Goal: Check status: Check status

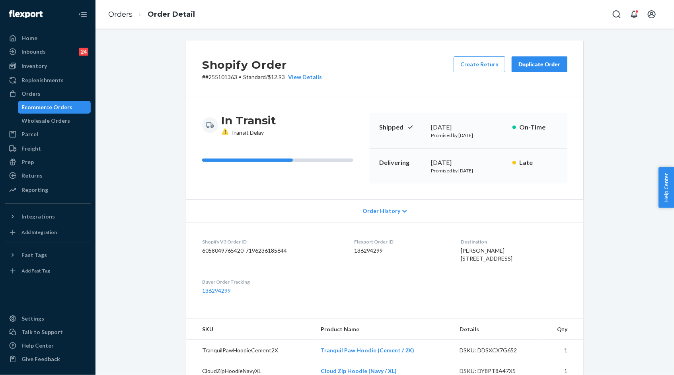
click at [630, 135] on div "Shopify Order # #255101363 • Standard / $12.93 View Details Create Return Dupli…" at bounding box center [384, 336] width 566 height 591
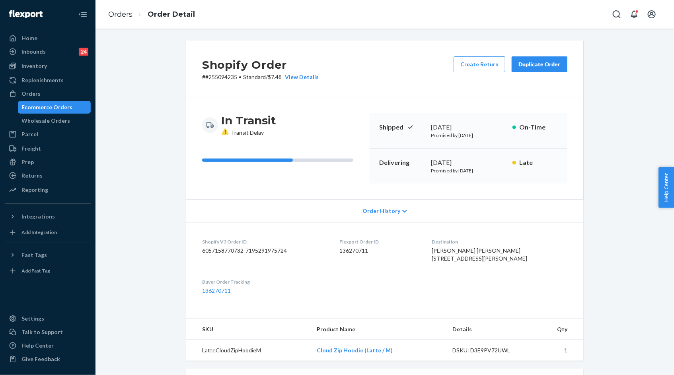
click at [619, 103] on div "Shopify Order # #255094235 • Standard / $7.48 View Details Create Return Duplic…" at bounding box center [384, 291] width 566 height 500
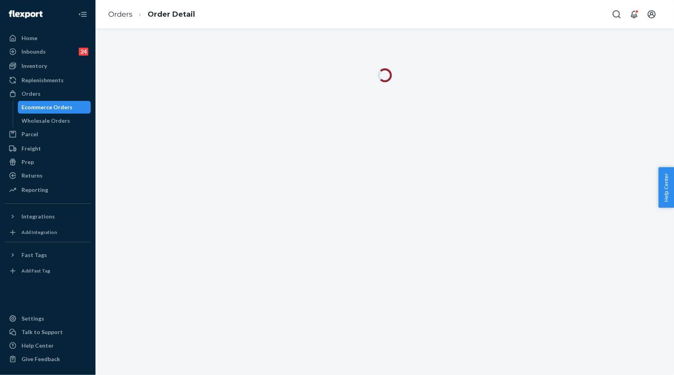
click at [601, 127] on div at bounding box center [384, 202] width 578 height 347
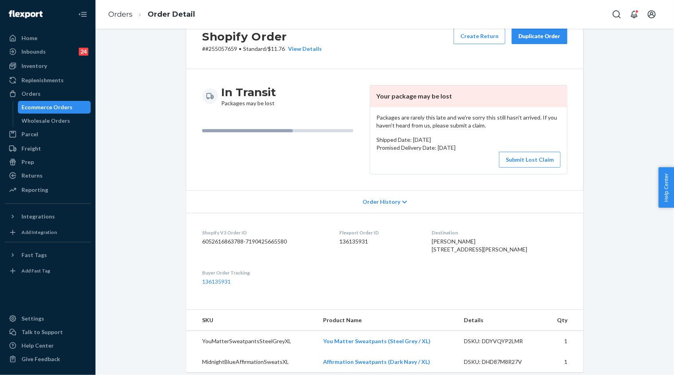
scroll to position [56, 0]
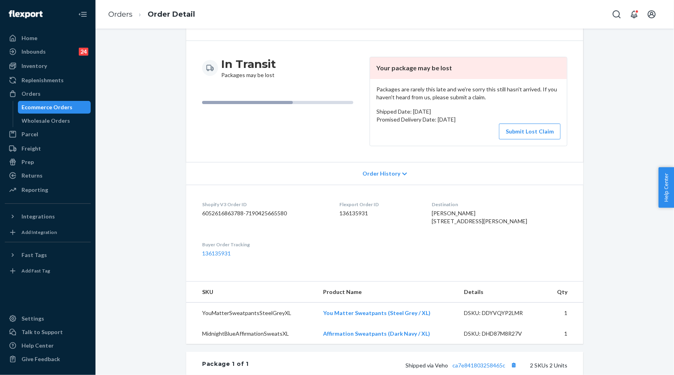
click at [456, 213] on span "Stephanie James-Cowan 198 Welton Way Mooresville, NC 28117-9163 US" at bounding box center [479, 217] width 95 height 15
drag, startPoint x: 456, startPoint y: 213, endPoint x: 494, endPoint y: 213, distance: 38.2
click at [494, 213] on span "Stephanie James-Cowan 198 Welton Way Mooresville, NC 28117-9163 US" at bounding box center [479, 217] width 95 height 15
copy span "Stephanie James-Cowan"
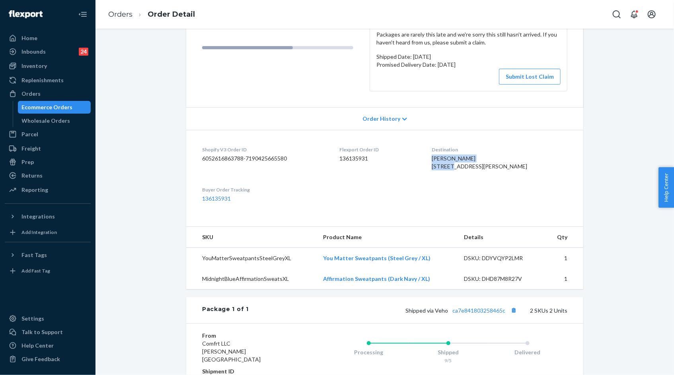
scroll to position [117, 0]
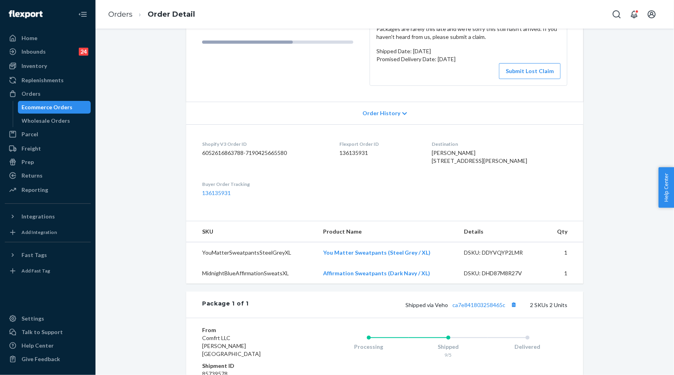
click at [617, 283] on div "Shopify Order # #255057659 • Standard / $11.76 View Details Create Return Dupli…" at bounding box center [384, 208] width 566 height 568
drag, startPoint x: 321, startPoint y: 266, endPoint x: 428, endPoint y: 268, distance: 107.0
click at [428, 264] on td "You Matter Sweatpants (Steel Grey / XL)" at bounding box center [387, 253] width 141 height 21
click at [525, 72] on button "Submit Lost Claim" at bounding box center [530, 71] width 62 height 16
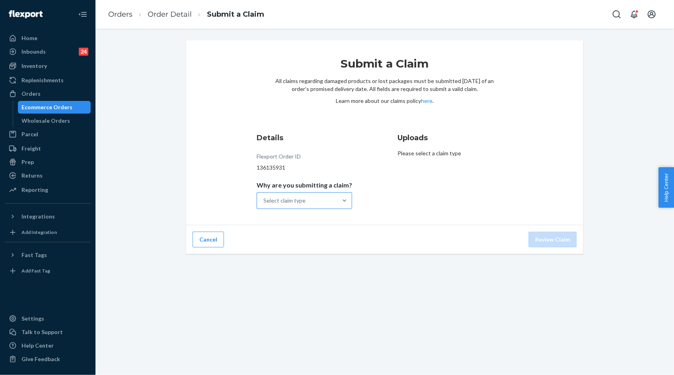
click at [337, 200] on div "Select claim type" at bounding box center [297, 201] width 80 height 16
click at [264, 200] on input "Why are you submitting a claim? Select claim type" at bounding box center [263, 201] width 1 height 8
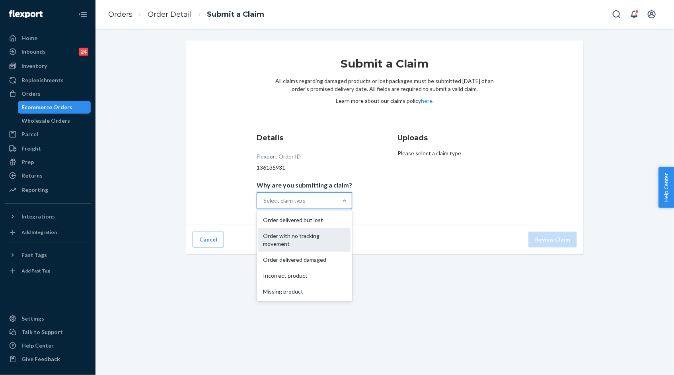
click at [331, 236] on div "Order with no tracking movement" at bounding box center [304, 240] width 92 height 24
click at [264, 205] on input "Why are you submitting a claim? option Order with no tracking movement focused,…" at bounding box center [263, 201] width 1 height 8
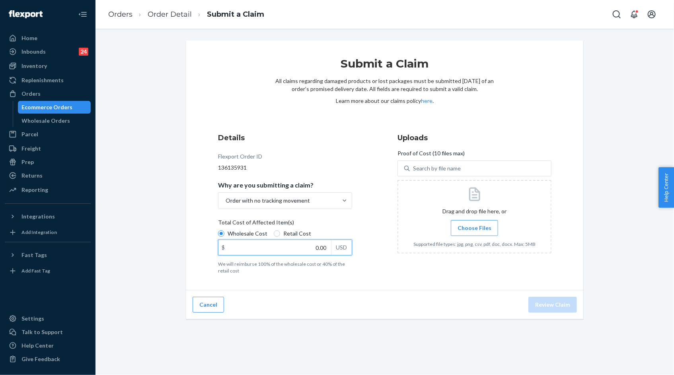
click at [320, 246] on input "0.00" at bounding box center [274, 247] width 113 height 15
type input "64.00"
click at [484, 230] on span "Choose Files" at bounding box center [474, 228] width 34 height 8
click at [474, 230] on input "Choose Files" at bounding box center [474, 228] width 0 height 9
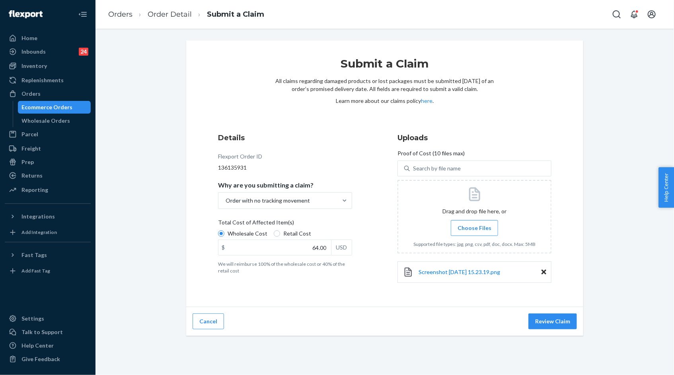
click at [472, 229] on span "Choose Files" at bounding box center [474, 228] width 34 height 8
click at [474, 229] on input "Choose Files" at bounding box center [474, 228] width 0 height 9
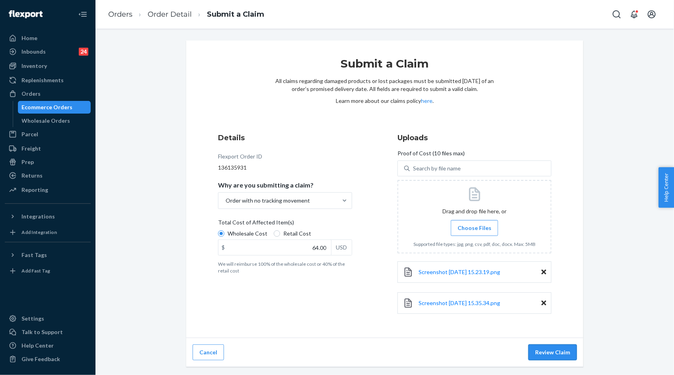
click at [546, 348] on button "Review Claim" at bounding box center [552, 353] width 49 height 16
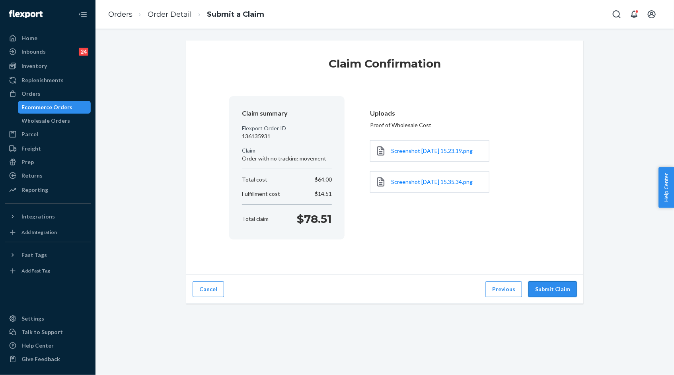
click at [560, 284] on button "Submit Claim" at bounding box center [552, 290] width 49 height 16
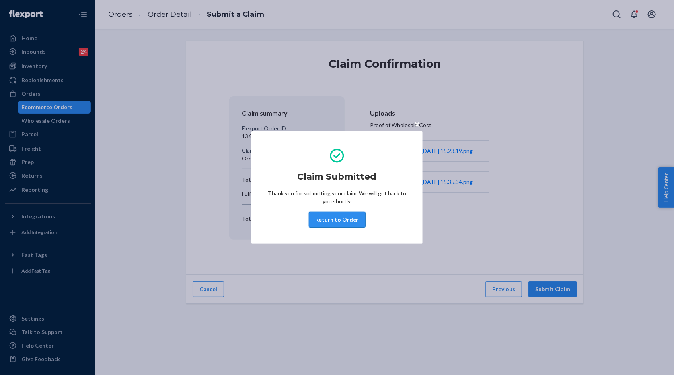
click at [346, 222] on button "Return to Order" at bounding box center [337, 220] width 57 height 16
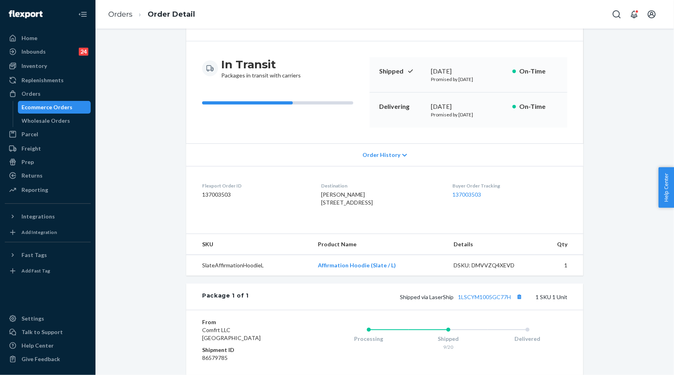
scroll to position [63, 0]
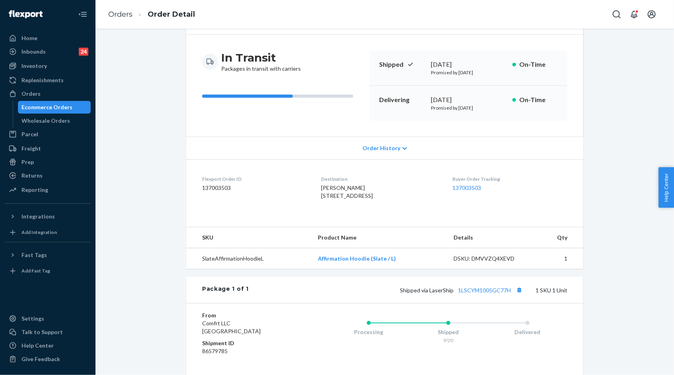
click at [617, 137] on div "Flexport Order # HYPZIUJSGL • Expedited 2 Day / $12.17 View Details Create Retu…" at bounding box center [384, 213] width 566 height 471
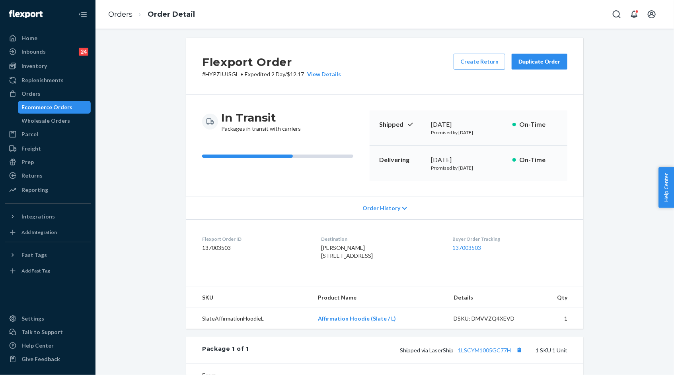
scroll to position [0, 0]
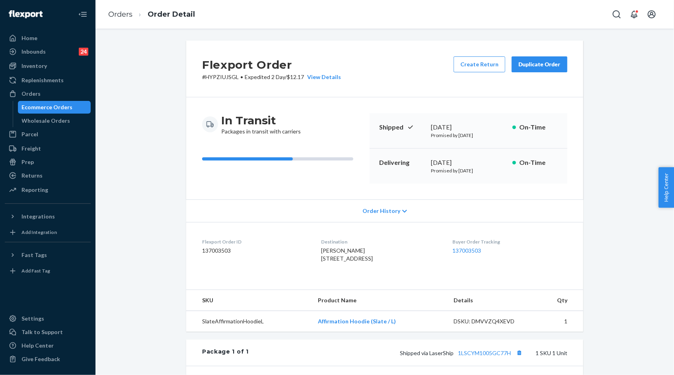
click at [229, 79] on p "# HYPZIUJSGL • Expedited 2 Day / $12.17 View Details" at bounding box center [271, 77] width 139 height 8
copy p "HYPZIUJSGL"
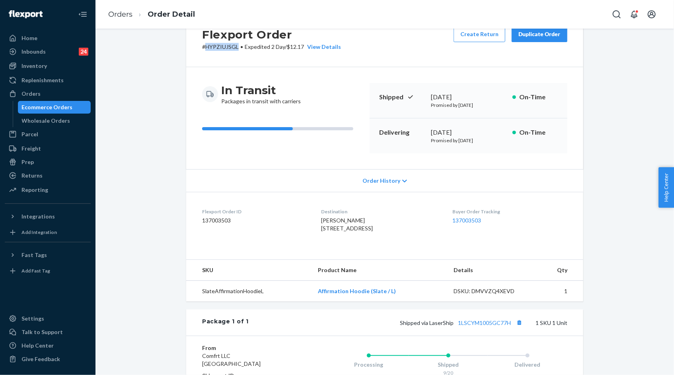
scroll to position [53, 0]
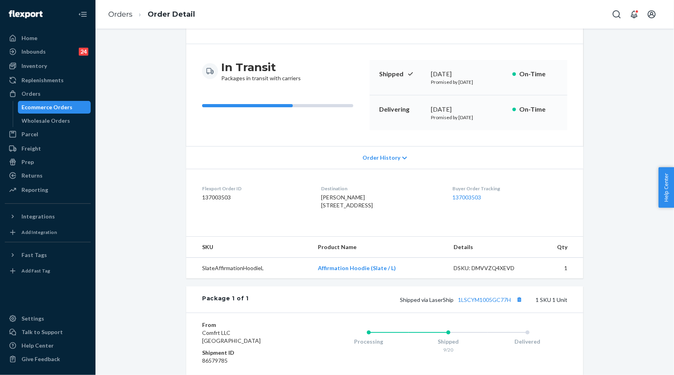
click at [627, 126] on div "Flexport Order # HYPZIUJSGL • Expedited 2 Day / $12.17 View Details Create Retu…" at bounding box center [384, 222] width 566 height 471
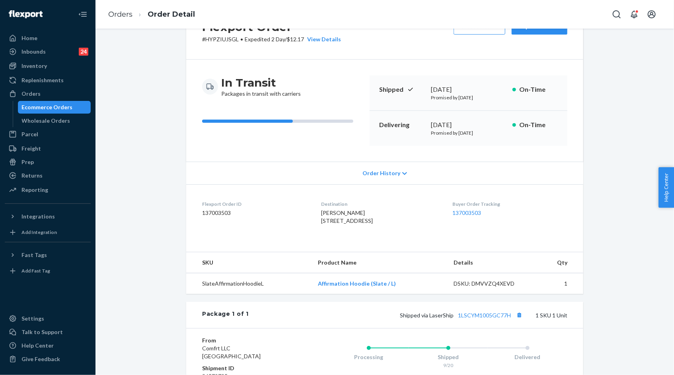
click at [325, 214] on span "Kaden Parrish 13581 S Soncy Ln Riverton, UT 84065-1896 US" at bounding box center [347, 217] width 52 height 15
drag, startPoint x: 325, startPoint y: 214, endPoint x: 342, endPoint y: 214, distance: 16.7
click at [342, 214] on span "Kaden Parrish 13581 S Soncy Ln Riverton, UT 84065-1896 US" at bounding box center [347, 217] width 52 height 15
copy span "Kaden Parrish"
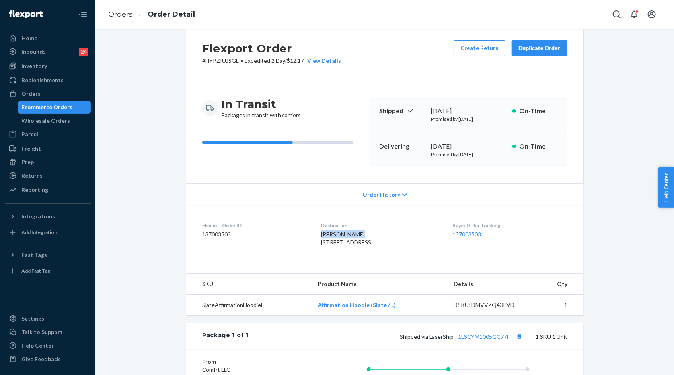
scroll to position [18, 0]
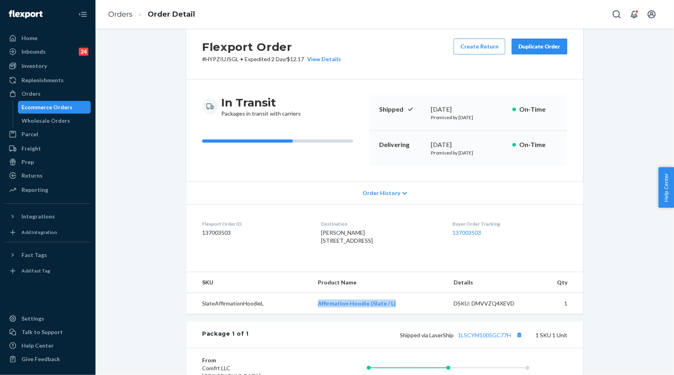
drag, startPoint x: 318, startPoint y: 317, endPoint x: 404, endPoint y: 317, distance: 85.5
click at [404, 315] on td "Affirmation Hoodie (Slate / L)" at bounding box center [379, 304] width 136 height 21
copy link "Affirmation Hoodie (Slate / L)"
drag, startPoint x: 315, startPoint y: 231, endPoint x: 392, endPoint y: 251, distance: 79.1
click at [392, 251] on dl "Flexport Order ID 137003503 Destination Kaden Parrish 13581 S Soncy Ln Riverton…" at bounding box center [384, 234] width 397 height 60
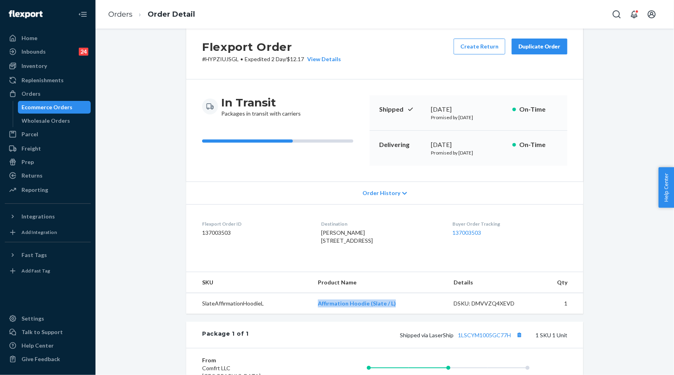
copy span "Kaden Parrish 13581 S Soncy Ln Riverton, UT 84065-1896"
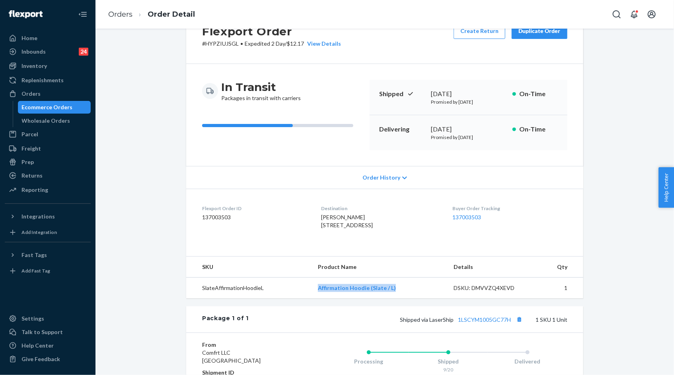
scroll to position [37, 0]
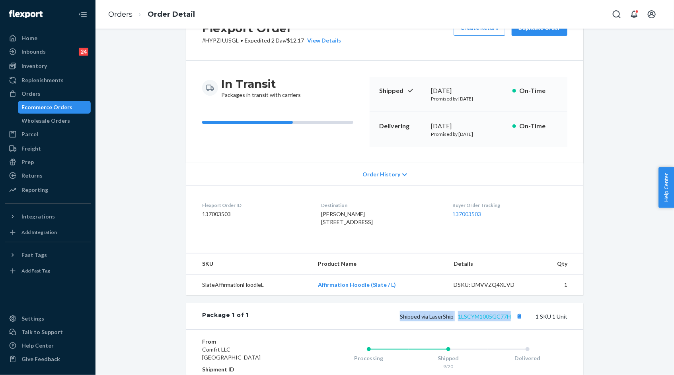
drag, startPoint x: 400, startPoint y: 333, endPoint x: 511, endPoint y: 332, distance: 111.4
click at [511, 322] on div "Shipped via LaserShip 1LSCYM1005GC77H 1 SKU 1 Unit" at bounding box center [408, 316] width 319 height 10
copy span "Shipped via LaserShip 1LSCYM1005GC77H"
click at [494, 320] on link "1LSCYM1005GC77H" at bounding box center [484, 316] width 53 height 7
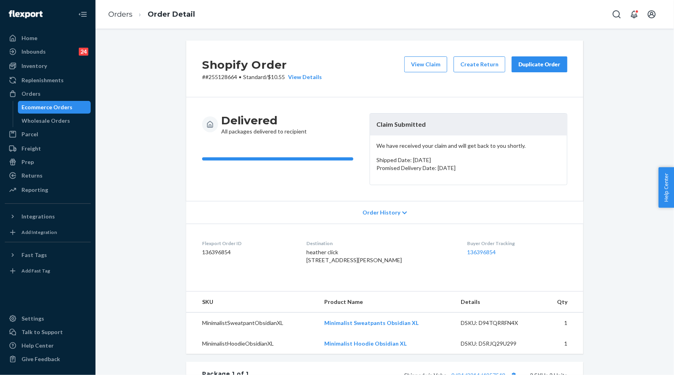
click at [432, 124] on header "Claim Submitted" at bounding box center [468, 125] width 197 height 22
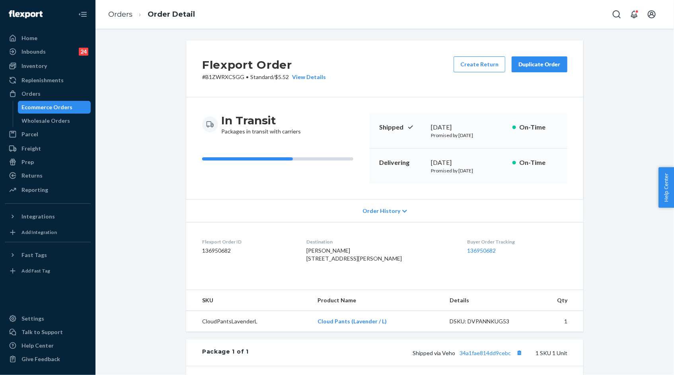
click at [223, 79] on p "# B1ZWRXCSGG • Standard / $5.52 View Details" at bounding box center [264, 77] width 124 height 8
copy p "B1ZWRXCSGG"
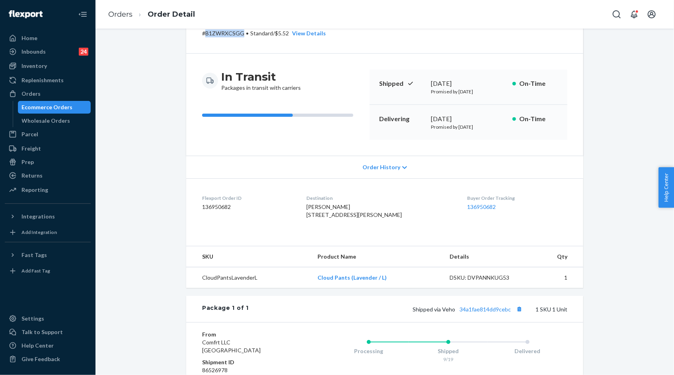
scroll to position [61, 0]
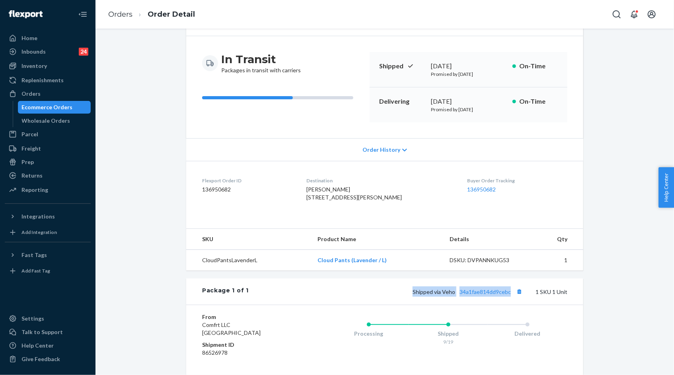
drag, startPoint x: 415, startPoint y: 308, endPoint x: 513, endPoint y: 303, distance: 97.6
click at [513, 296] on span "Shipped via Veho 34a1fae814dd9cebc" at bounding box center [468, 292] width 112 height 7
copy span "Shipped via Veho 34a1fae814dd9cebc"
click at [498, 296] on link "34a1fae814dd9cebc" at bounding box center [484, 292] width 51 height 7
click at [522, 297] on button "Copy tracking number" at bounding box center [519, 292] width 10 height 10
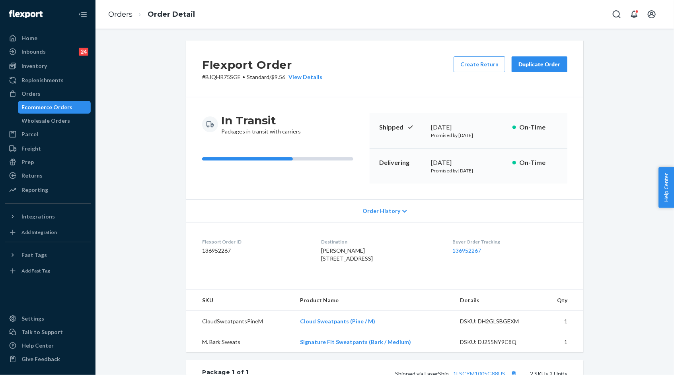
click at [223, 79] on p "# BJQHR75SGE • Standard / $9.56 View Details" at bounding box center [262, 77] width 120 height 8
copy p "BJQHR75SGE"
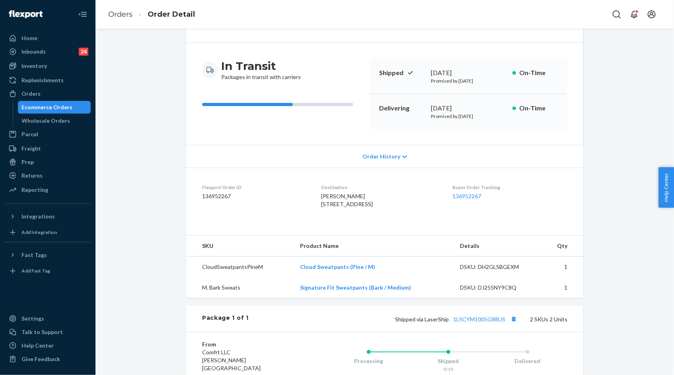
scroll to position [76, 0]
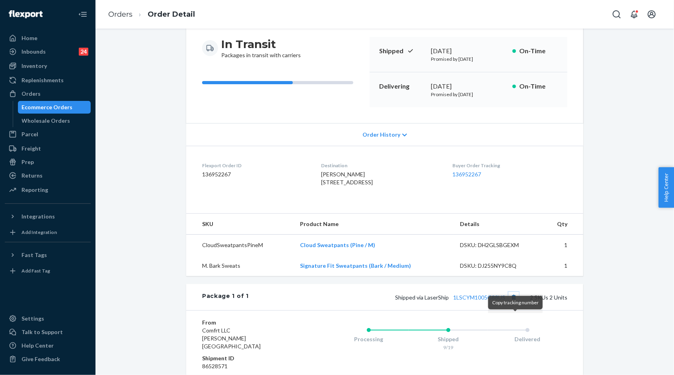
click at [517, 303] on button "Copy tracking number" at bounding box center [513, 297] width 10 height 10
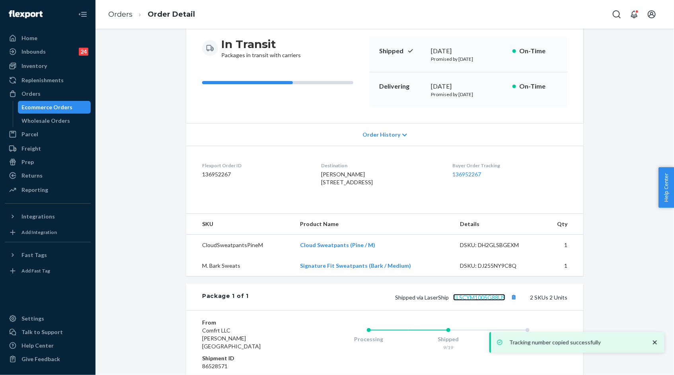
click at [490, 301] on link "1LSCYM1005G88US" at bounding box center [479, 297] width 52 height 7
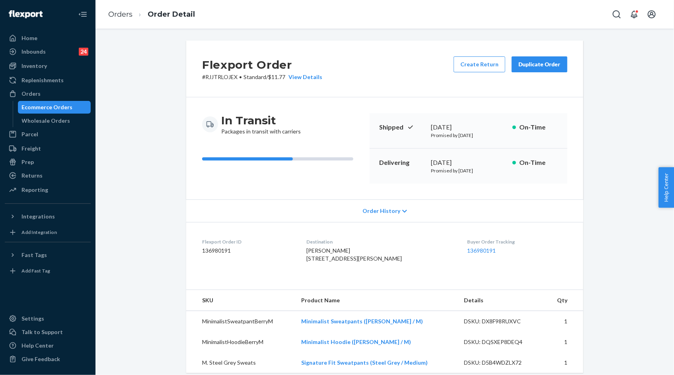
click at [224, 77] on p "# RJJTRLOJEX • Standard / $11.77 View Details" at bounding box center [262, 77] width 120 height 8
copy p "RJJTRLOJEX"
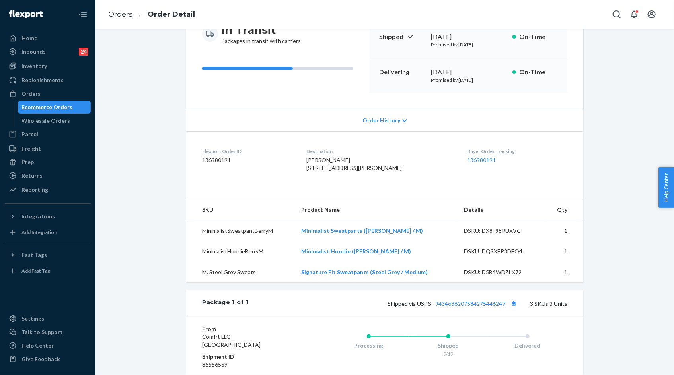
scroll to position [142, 0]
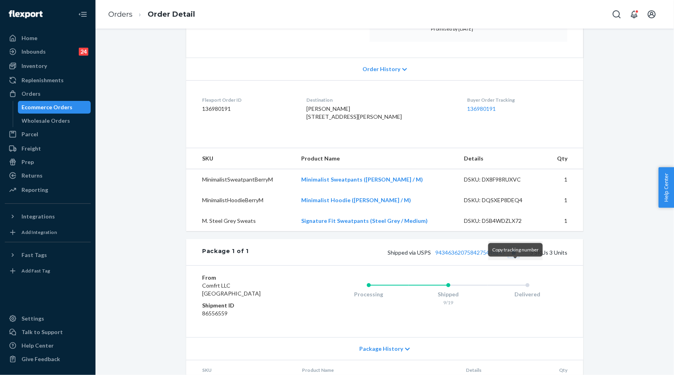
click at [512, 258] on button "Copy tracking number" at bounding box center [513, 252] width 10 height 10
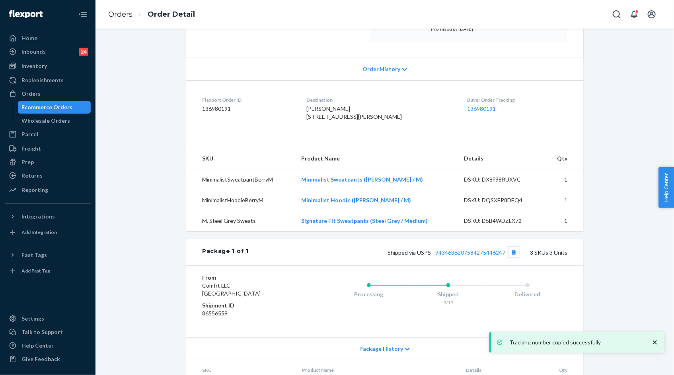
scroll to position [0, 0]
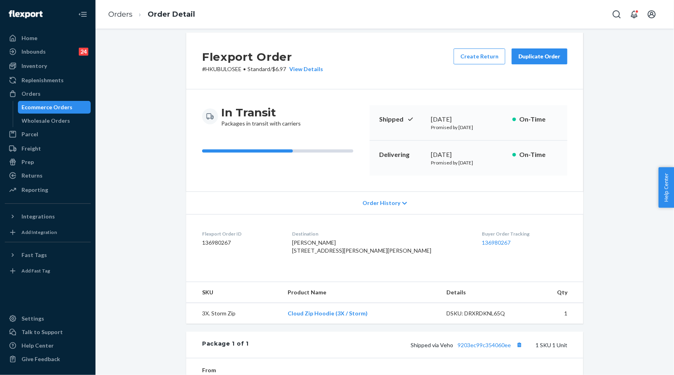
scroll to position [10, 0]
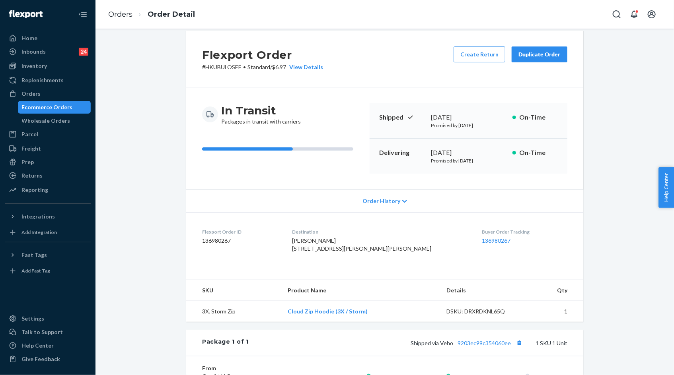
click at [232, 65] on p "# HKUBULOSEE • Standard / $6.97 View Details" at bounding box center [262, 67] width 121 height 8
copy p "HKUBULOSEE"
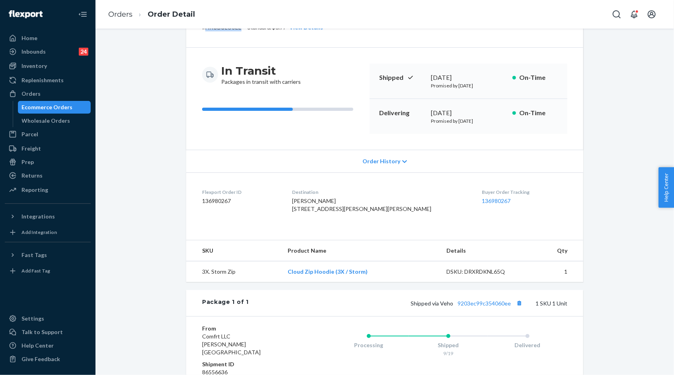
scroll to position [58, 0]
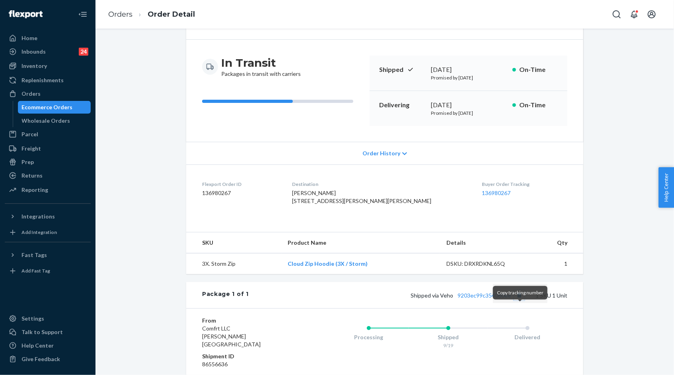
click at [523, 301] on button "Copy tracking number" at bounding box center [519, 295] width 10 height 10
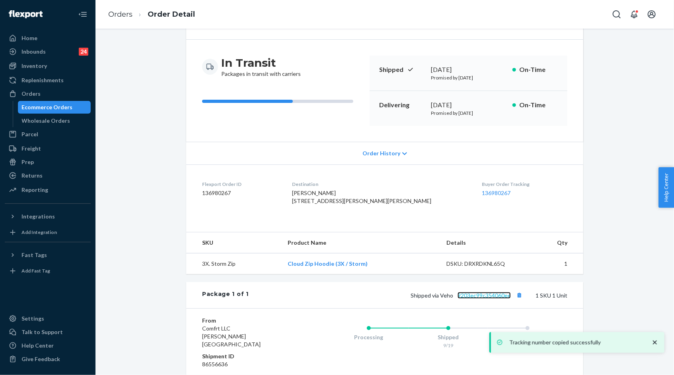
click at [491, 299] on link "9203ec99c354060ee" at bounding box center [483, 295] width 53 height 7
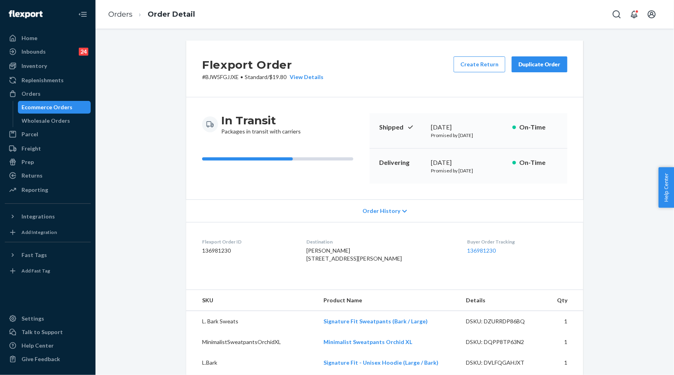
click at [227, 77] on p "# BJW5FGJJXE • Standard / $19.80 View Details" at bounding box center [262, 77] width 121 height 8
copy p "BJW5FGJJXE"
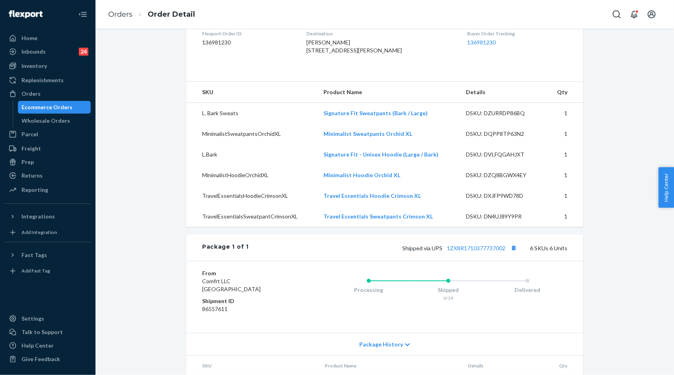
scroll to position [216, 0]
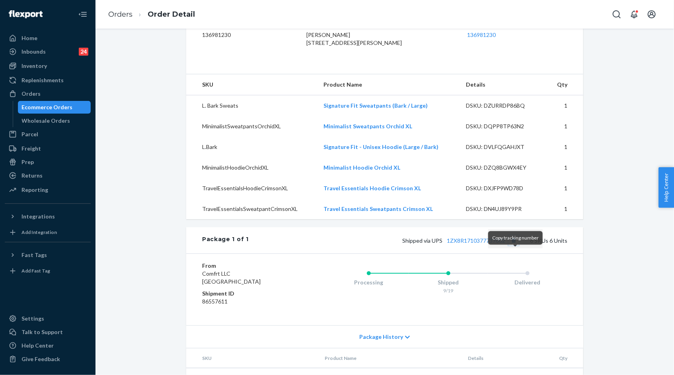
click at [515, 246] on button "Copy tracking number" at bounding box center [513, 240] width 10 height 10
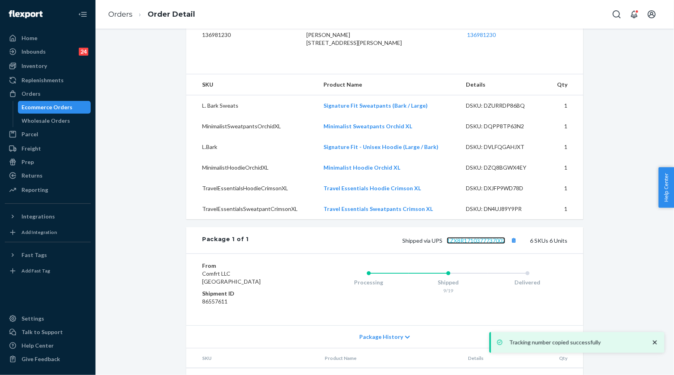
click at [496, 244] on link "1ZX8R1710377737002" at bounding box center [476, 240] width 58 height 7
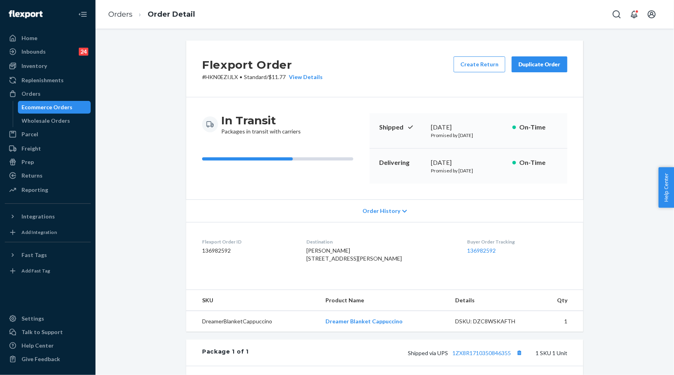
click at [220, 78] on p "# HKN0EZIJLX • Standard / $11.77 View Details" at bounding box center [262, 77] width 121 height 8
copy p "HKN0EZIJLX"
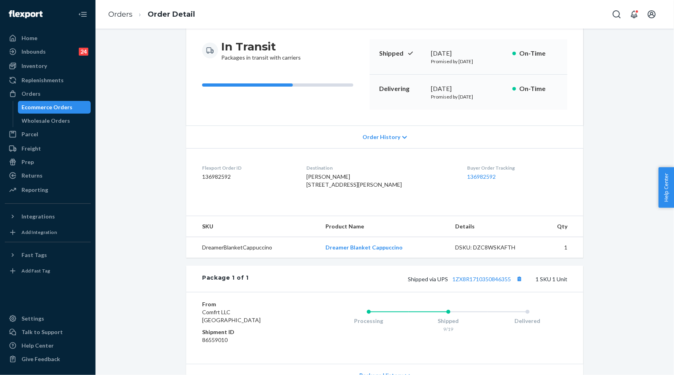
scroll to position [76, 0]
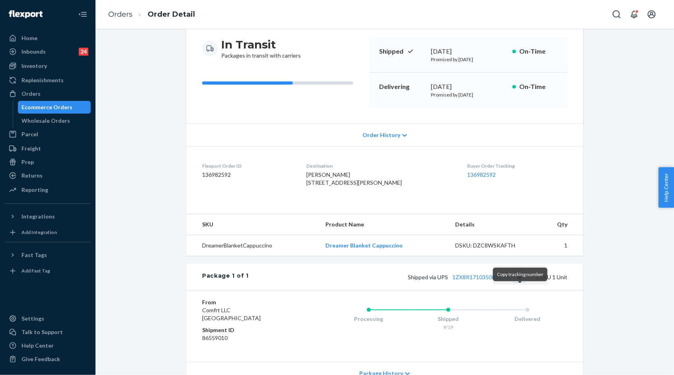
click at [519, 282] on button "Copy tracking number" at bounding box center [519, 277] width 10 height 10
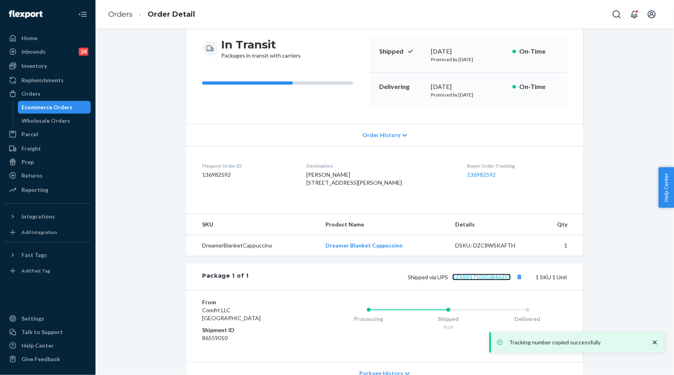
click at [494, 281] on link "1ZX8R1710350846355" at bounding box center [481, 277] width 58 height 7
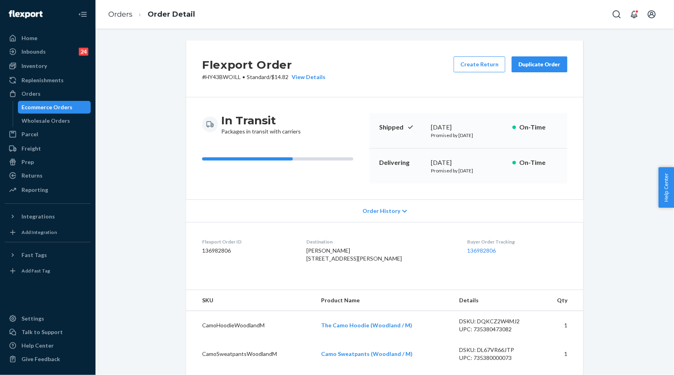
click at [222, 79] on p "# HY43BWOILL • Standard / $14.82 View Details" at bounding box center [263, 77] width 123 height 8
copy p "HY43BWOILL"
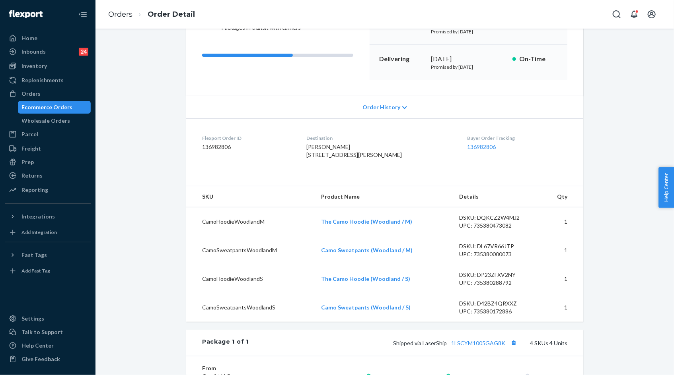
scroll to position [105, 0]
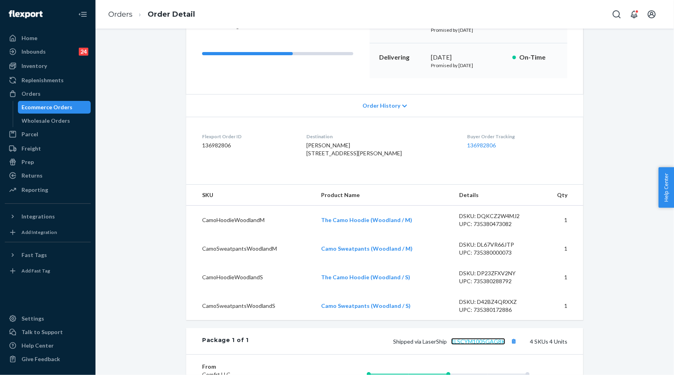
click at [492, 345] on link "1LSCYM1005GAG8K" at bounding box center [478, 341] width 54 height 7
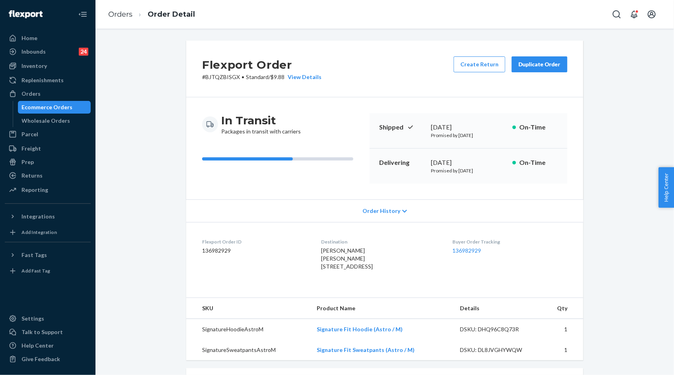
click at [224, 78] on p "# BJTQZBISGX • Standard / $9.88 View Details" at bounding box center [261, 77] width 119 height 8
copy p "BJTQZBISGX"
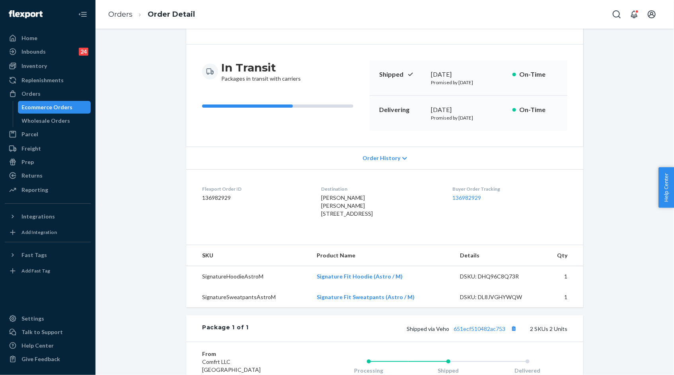
scroll to position [54, 0]
click at [490, 331] on link "651ecf510482ac753" at bounding box center [479, 327] width 52 height 7
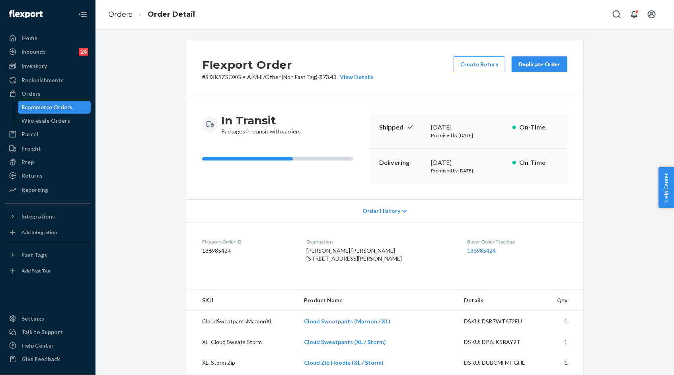
click at [227, 77] on p "# SJXKSZSOXG • AK/HI/Other (Non Fast Tag) / $73.43 View Details" at bounding box center [287, 77] width 171 height 8
copy p "SJXKSZSOXG"
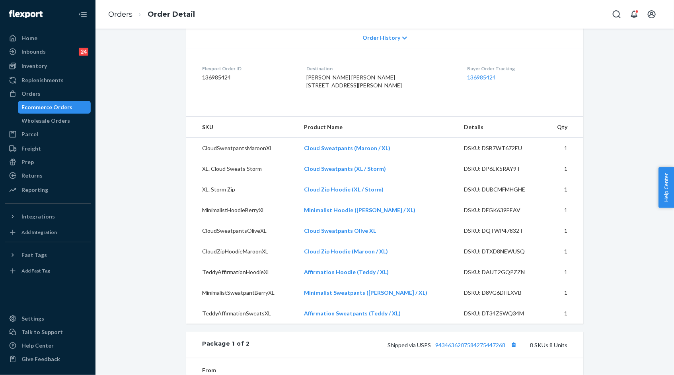
scroll to position [224, 0]
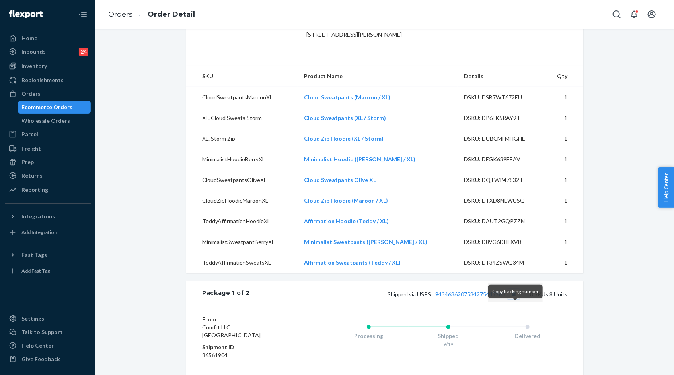
click at [514, 299] on button "Copy tracking number" at bounding box center [513, 294] width 10 height 10
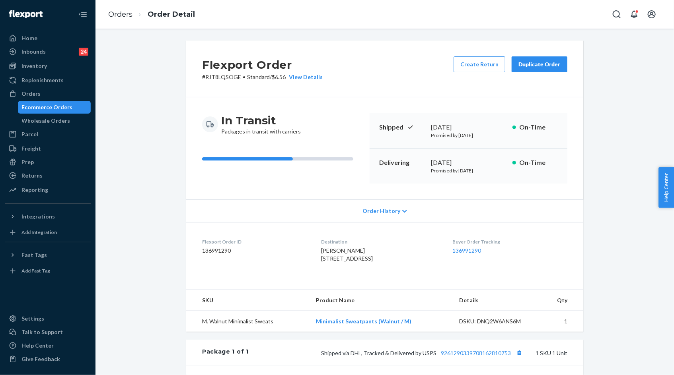
click at [375, 73] on div "Flexport Order # RJT8LQSOGE • Standard / $6.56 View Details Create Return Dupli…" at bounding box center [384, 69] width 397 height 57
click at [229, 79] on p "# RJT8LQSOGE • Standard / $6.56 View Details" at bounding box center [262, 77] width 121 height 8
copy p "RJT8LQSOGE"
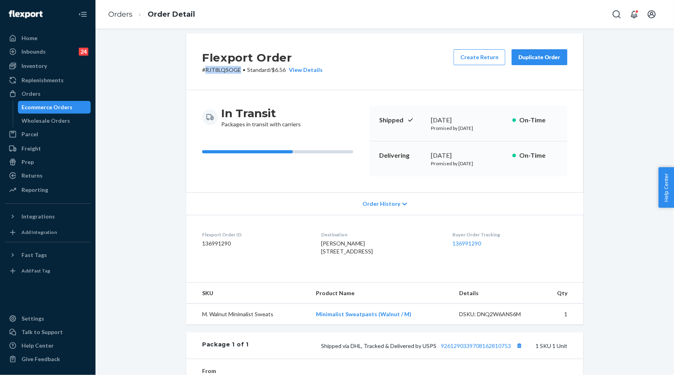
scroll to position [16, 0]
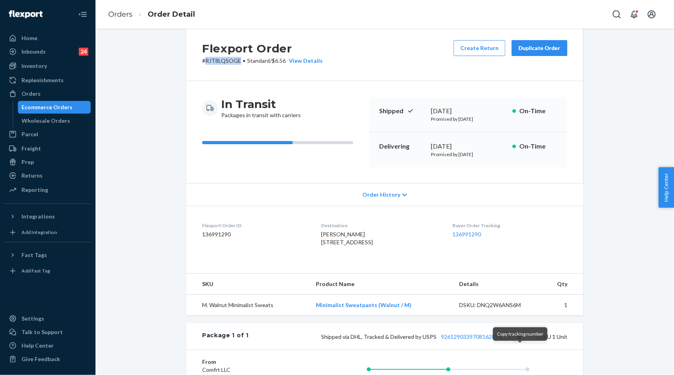
click at [519, 342] on button "Copy tracking number" at bounding box center [519, 337] width 10 height 10
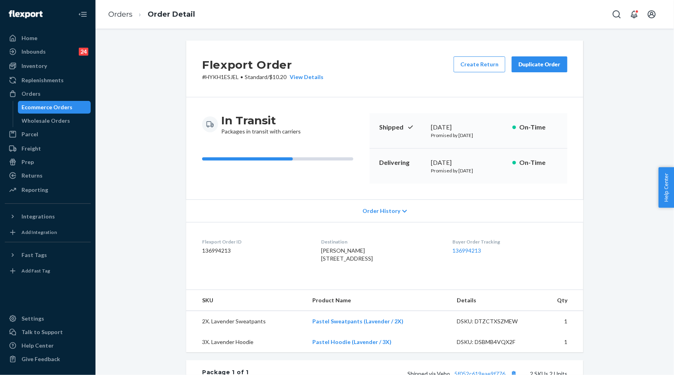
click at [224, 78] on p "# HYKH1ESJEL • Standard / $10.20 View Details" at bounding box center [262, 77] width 121 height 8
copy p "HYKH1ESJEL"
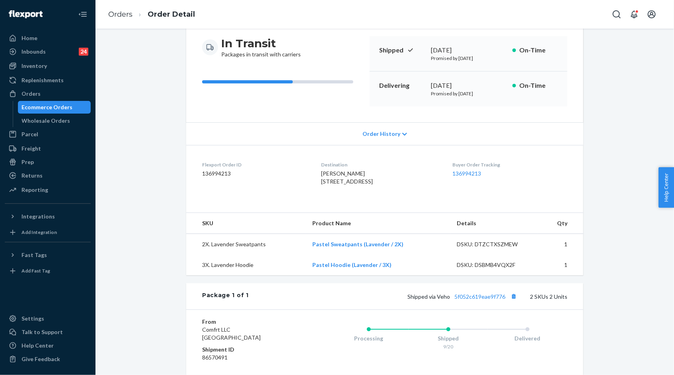
scroll to position [133, 0]
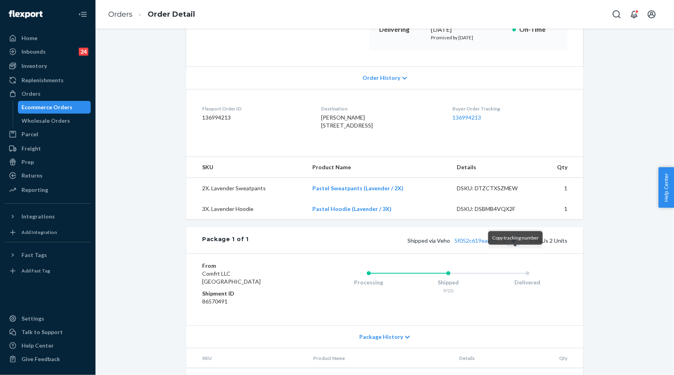
click at [511, 246] on button "Copy tracking number" at bounding box center [513, 240] width 10 height 10
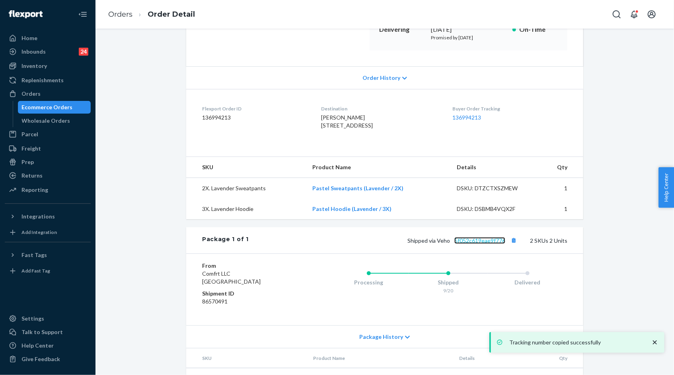
click at [486, 244] on link "5f052c619eae9f776" at bounding box center [479, 240] width 51 height 7
